Goal: Task Accomplishment & Management: Use online tool/utility

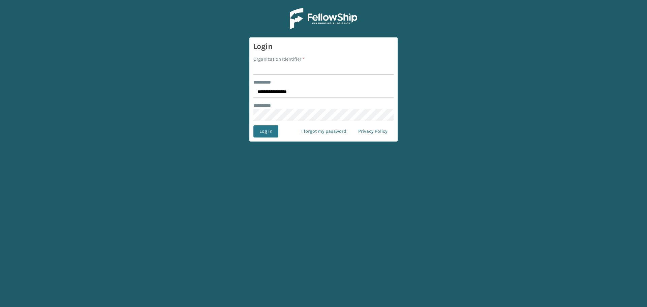
type input "Haslet"
click at [267, 132] on button "Log In" at bounding box center [265, 131] width 25 height 12
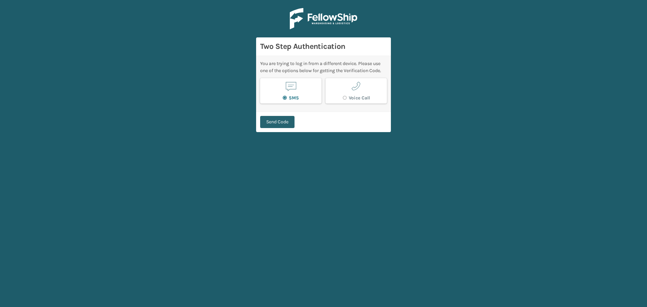
click at [290, 125] on button "Send Code" at bounding box center [277, 122] width 34 height 12
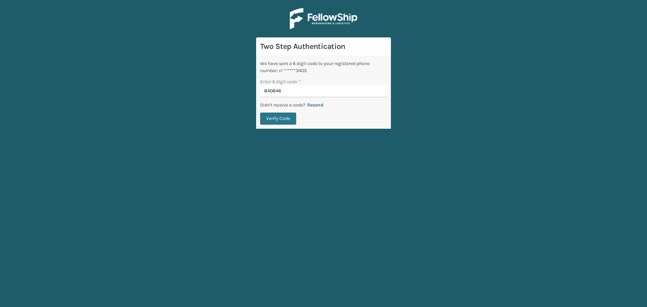
type input "840846"
click at [260, 113] on button "Verify Code" at bounding box center [278, 119] width 36 height 12
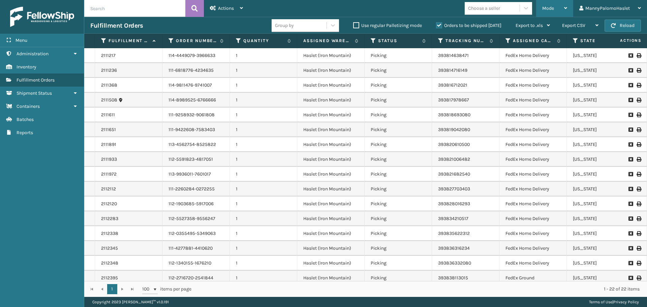
click at [553, 9] on span "Mode" at bounding box center [548, 8] width 12 height 6
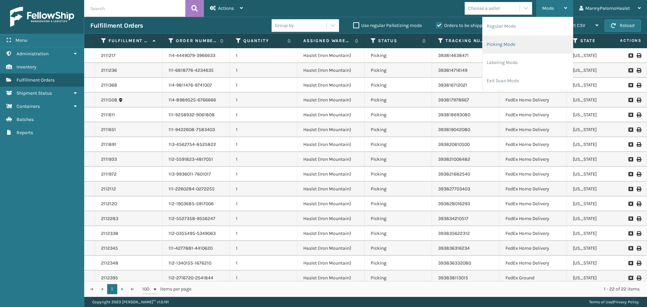
click at [535, 47] on li "Picking Mode" at bounding box center [528, 44] width 90 height 18
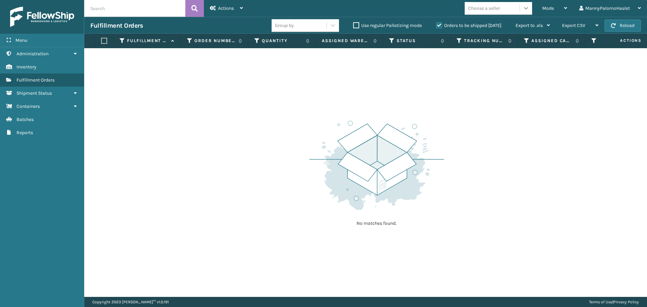
click at [525, 5] on icon at bounding box center [526, 8] width 7 height 7
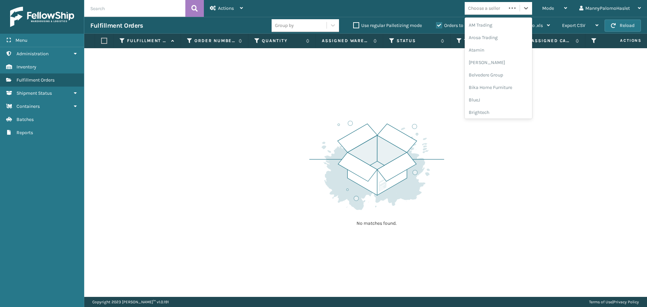
scroll to position [213, 0]
click at [555, 9] on div "Mode" at bounding box center [554, 8] width 25 height 17
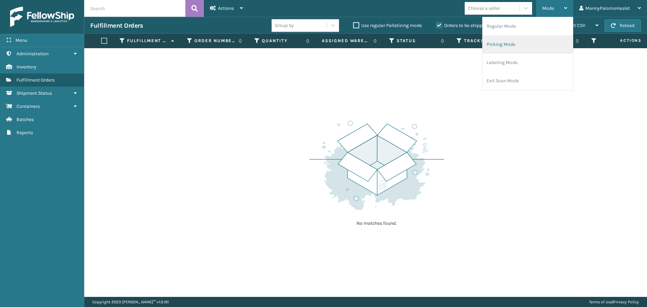
click at [526, 48] on li "Picking Mode" at bounding box center [528, 44] width 90 height 18
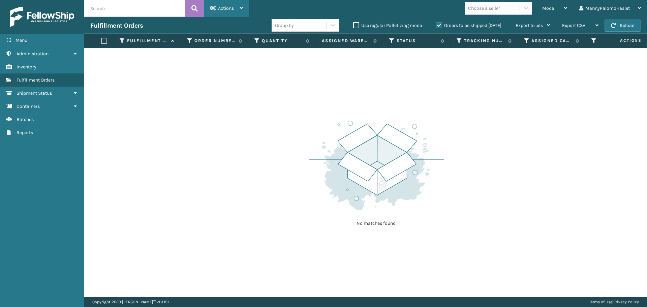
click at [241, 11] on div "Actions" at bounding box center [226, 8] width 33 height 17
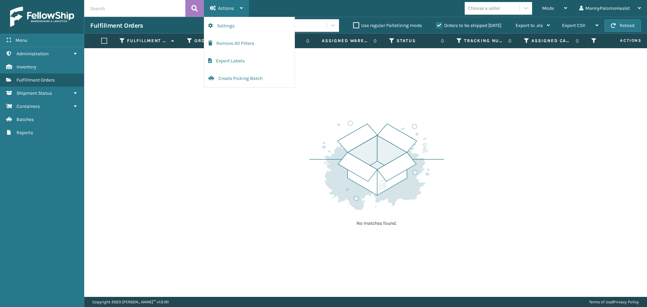
click at [241, 11] on div "Actions" at bounding box center [226, 8] width 33 height 17
